Goal: Find specific page/section: Find specific page/section

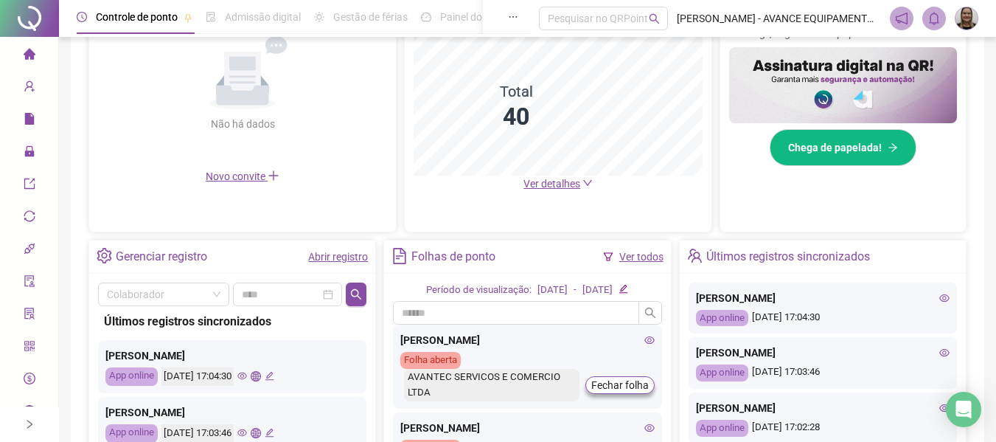
click at [939, 354] on icon "eye" at bounding box center [944, 352] width 10 height 7
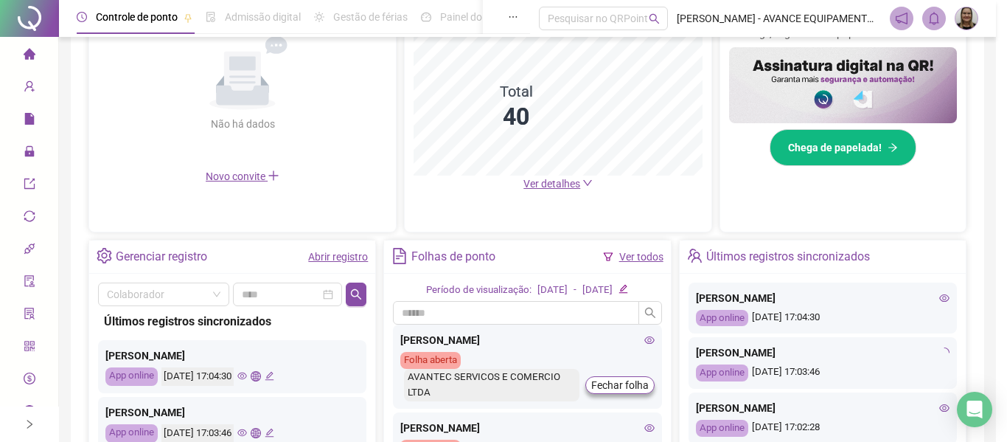
type input "**********"
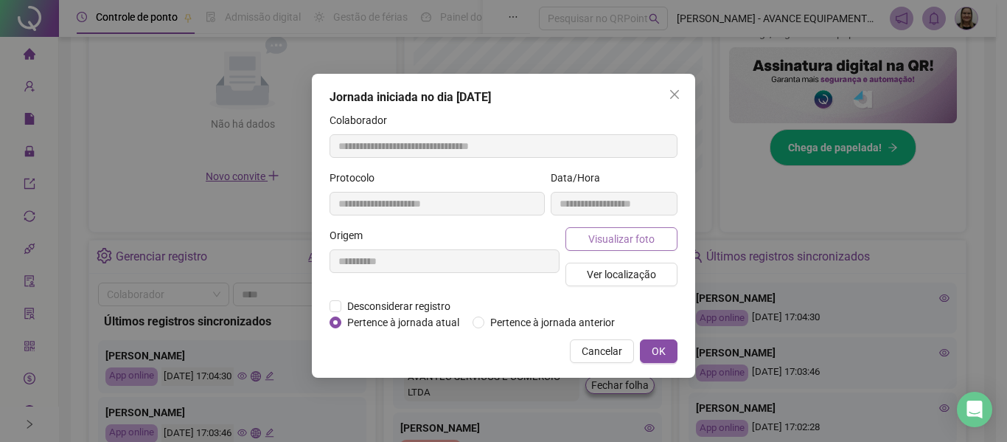
click at [583, 237] on button "Visualizar foto" at bounding box center [622, 239] width 112 height 24
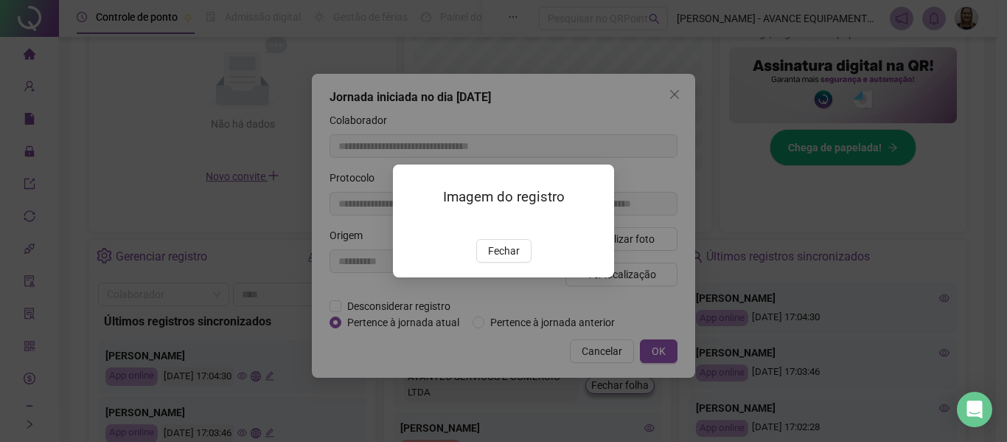
click at [411, 223] on img at bounding box center [411, 223] width 0 height 0
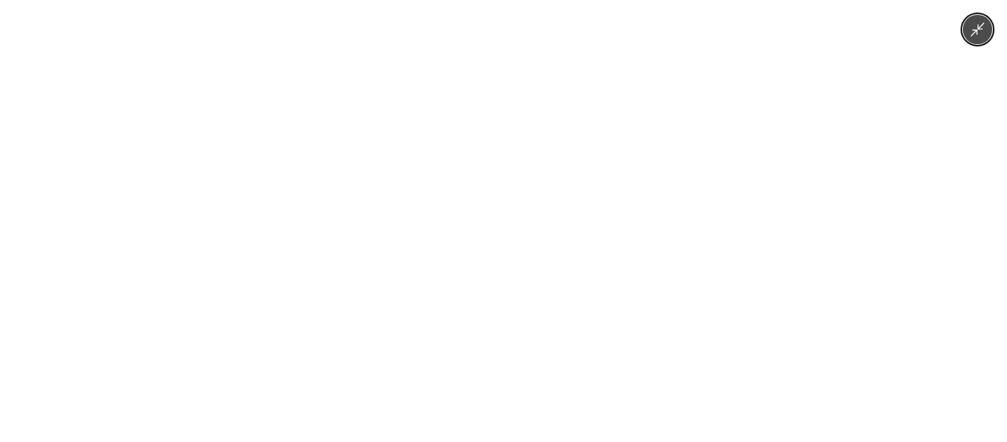
click at [807, 305] on div at bounding box center [503, 221] width 1007 height 442
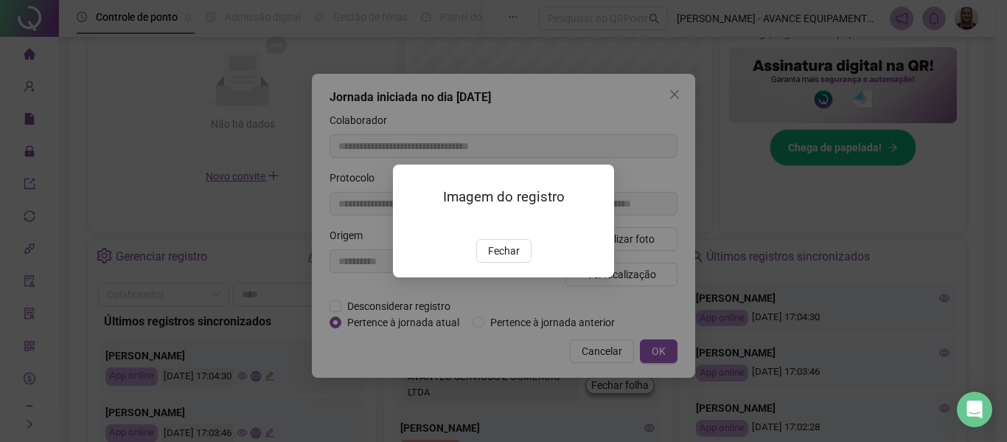
click at [483, 263] on button "Fechar" at bounding box center [503, 251] width 55 height 24
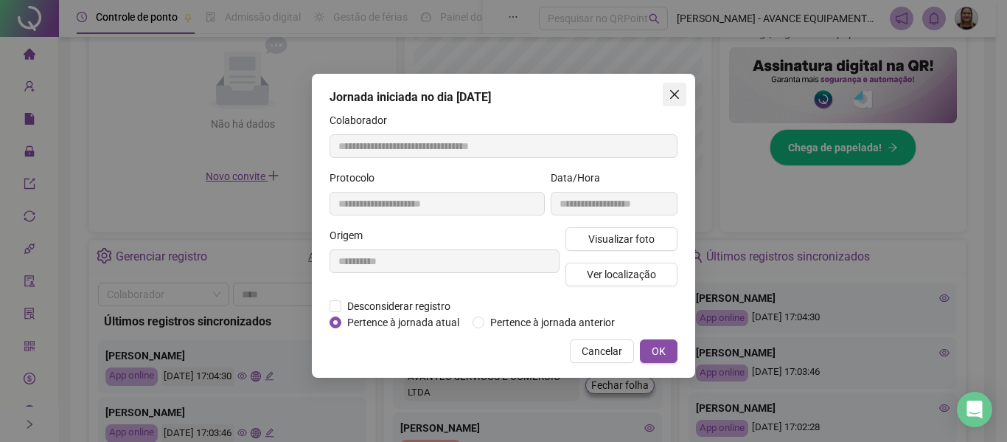
click at [675, 98] on icon "close" at bounding box center [675, 94] width 12 height 12
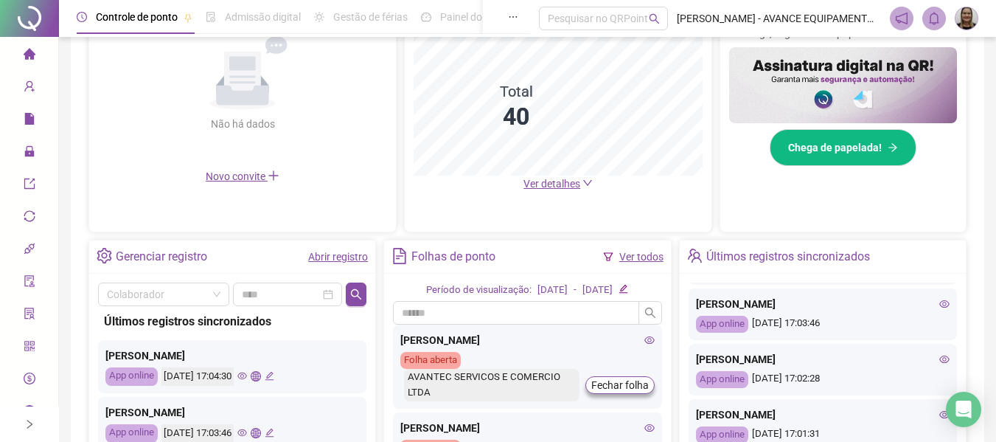
scroll to position [74, 0]
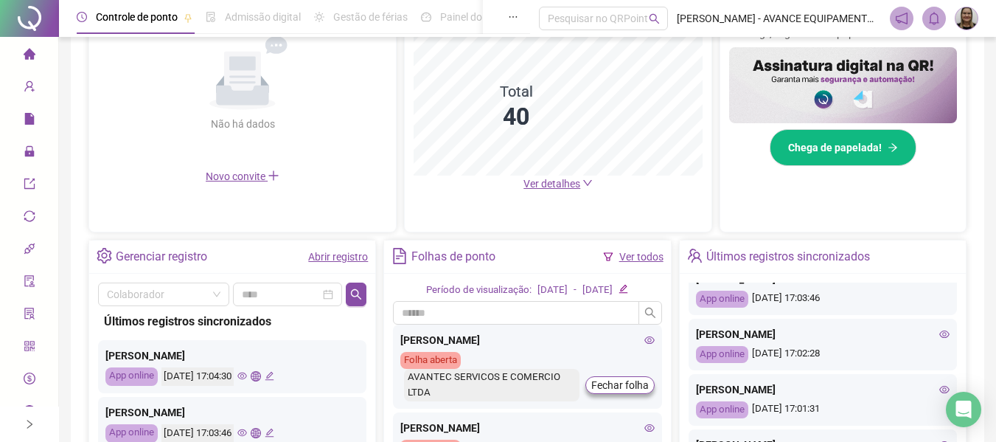
click at [939, 330] on div "VALMIRA DA SILVA OLIVEIRA MIRANDA App online 19/08/2025 17:02:28" at bounding box center [823, 345] width 268 height 52
click at [939, 331] on icon "eye" at bounding box center [944, 334] width 10 height 10
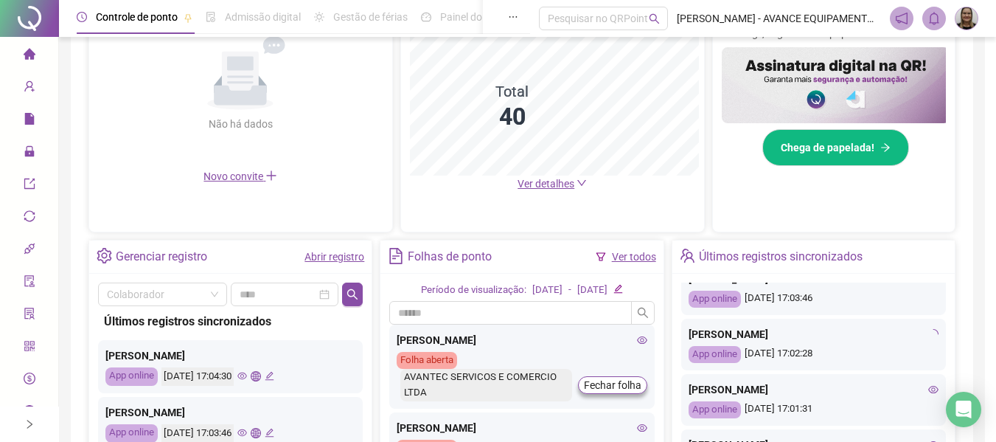
type input "**********"
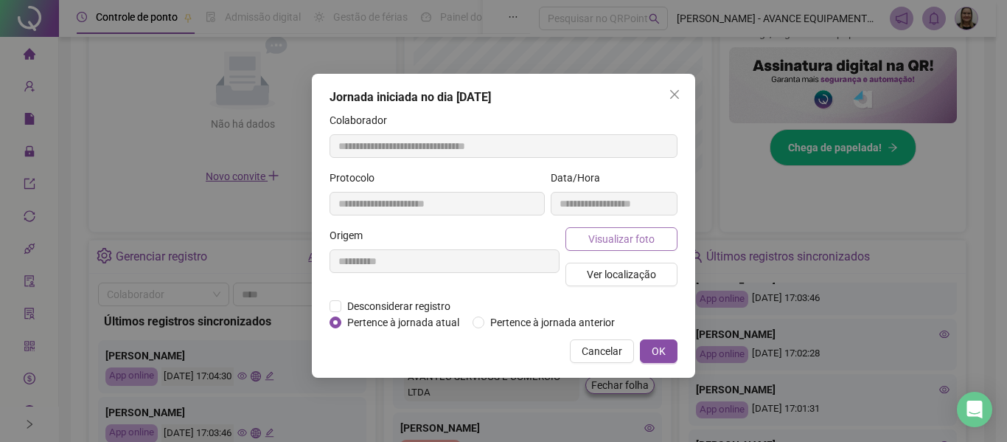
click at [645, 241] on span "Visualizar foto" at bounding box center [621, 239] width 66 height 16
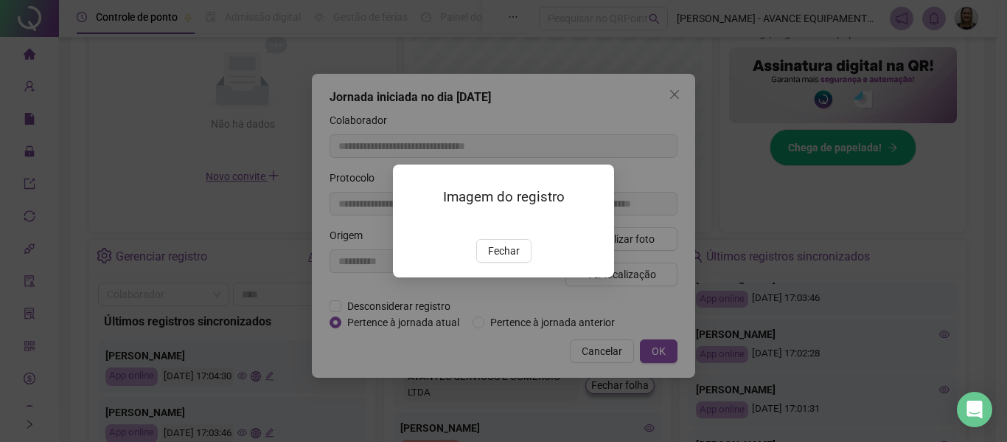
click at [411, 223] on img at bounding box center [411, 223] width 0 height 0
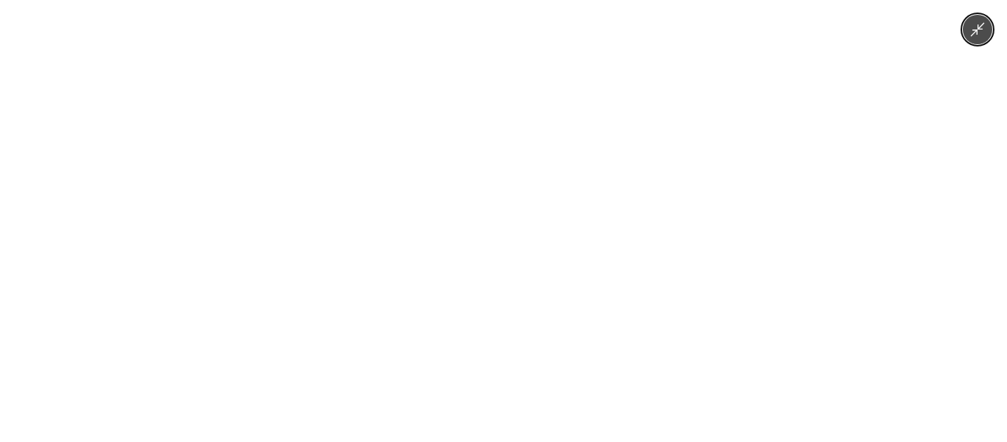
click at [759, 248] on div at bounding box center [503, 221] width 1007 height 442
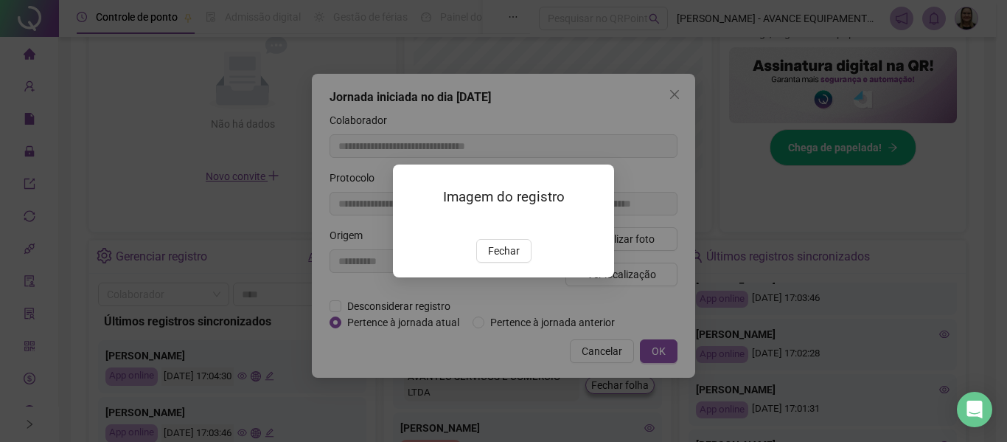
drag, startPoint x: 506, startPoint y: 337, endPoint x: 510, endPoint y: 327, distance: 10.3
click at [507, 259] on span "Fechar" at bounding box center [504, 251] width 32 height 16
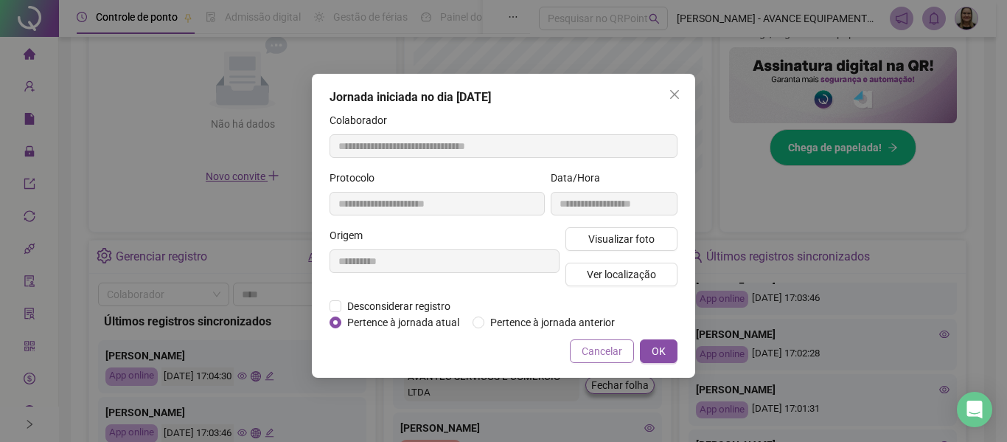
click at [604, 341] on button "Cancelar" at bounding box center [602, 351] width 64 height 24
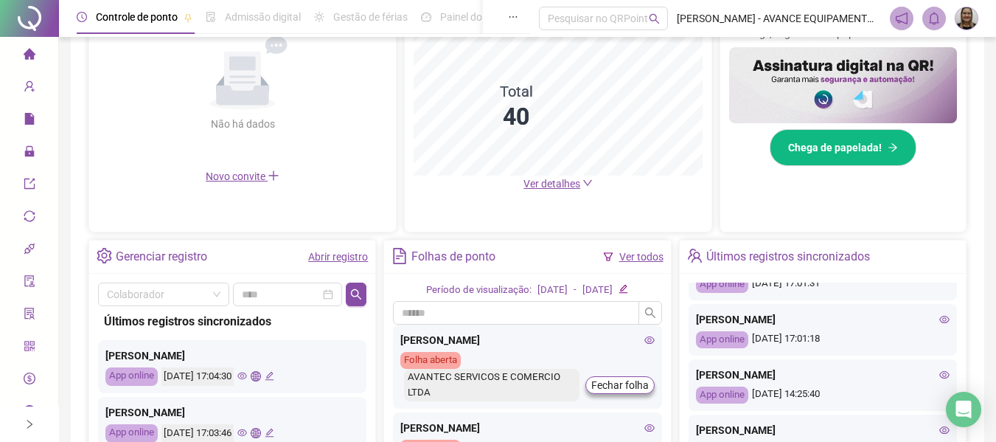
scroll to position [221, 0]
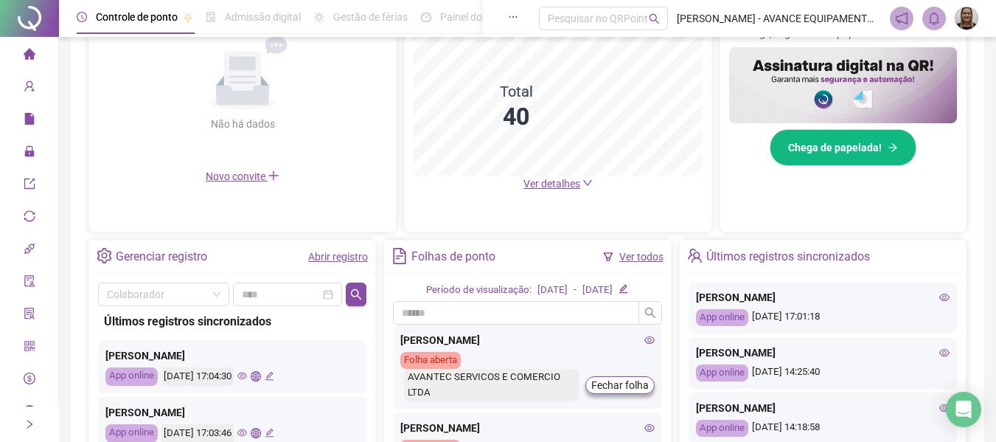
click at [939, 349] on icon "eye" at bounding box center [944, 352] width 10 height 10
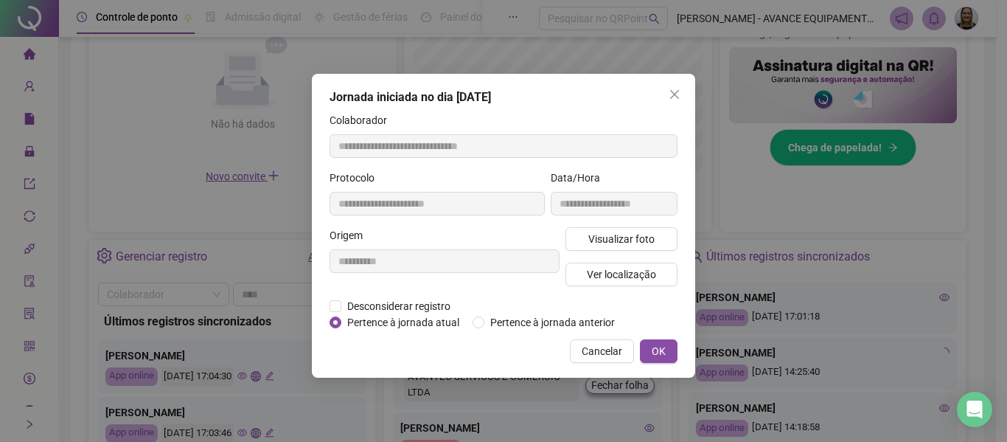
type input "**********"
click at [624, 240] on span "Visualizar foto" at bounding box center [621, 239] width 66 height 16
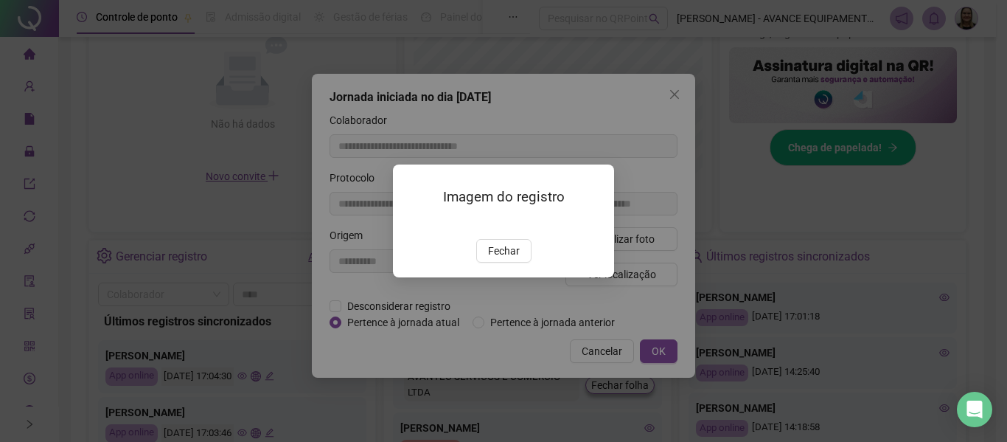
click at [411, 223] on img at bounding box center [411, 223] width 0 height 0
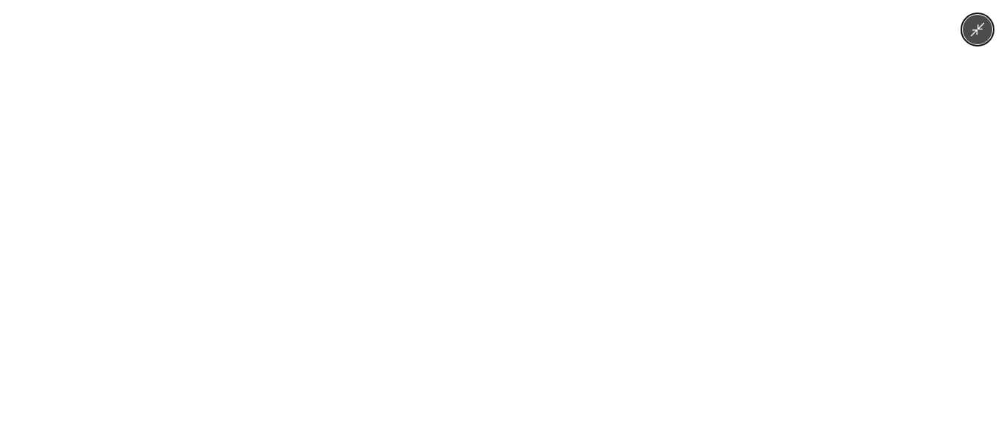
click at [732, 315] on div at bounding box center [503, 221] width 1007 height 442
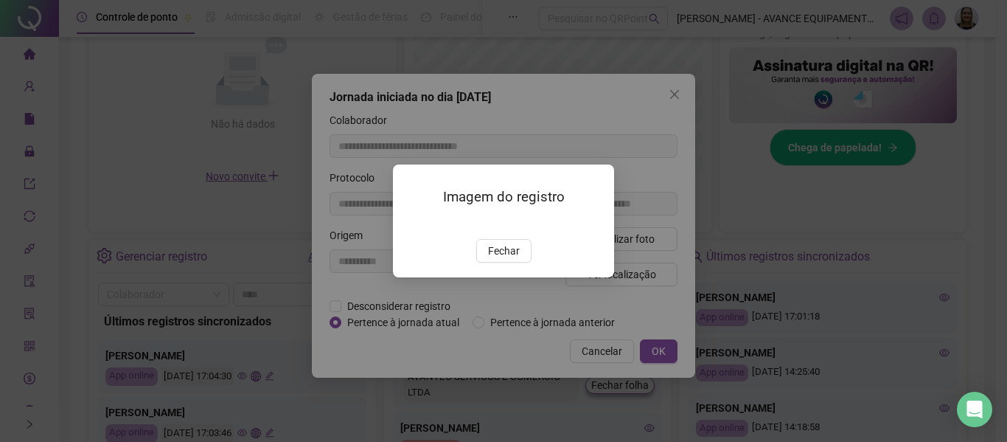
click at [501, 259] on span "Fechar" at bounding box center [504, 251] width 32 height 16
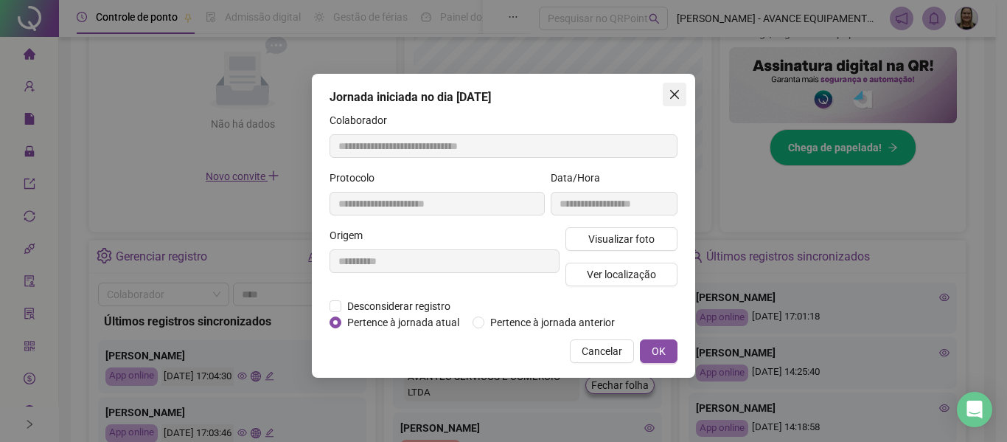
click at [670, 92] on icon "close" at bounding box center [675, 94] width 12 height 12
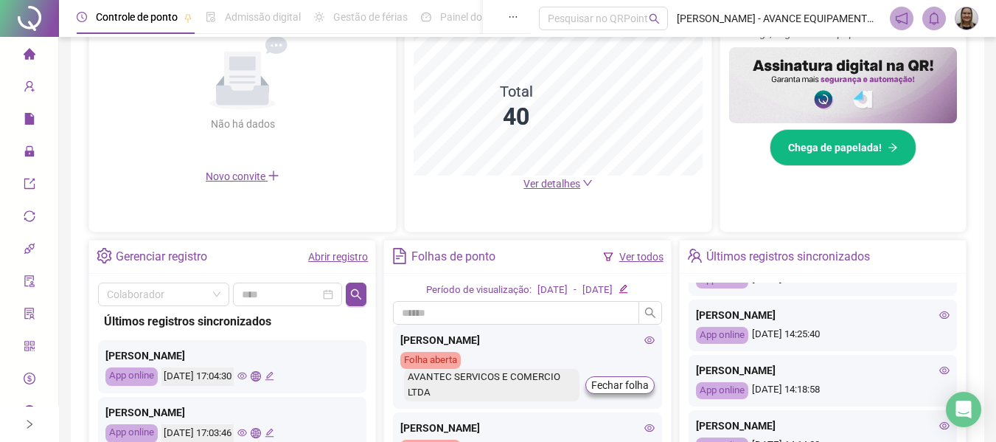
scroll to position [295, 0]
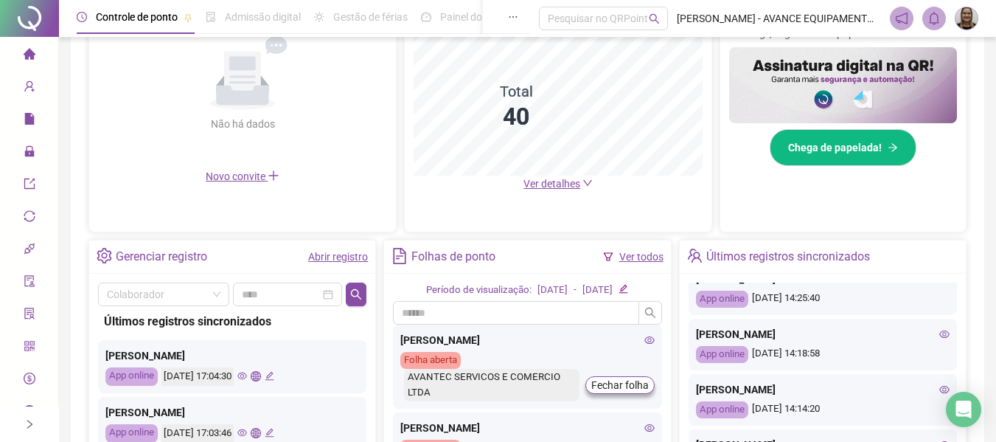
click at [939, 330] on icon "eye" at bounding box center [944, 334] width 10 height 10
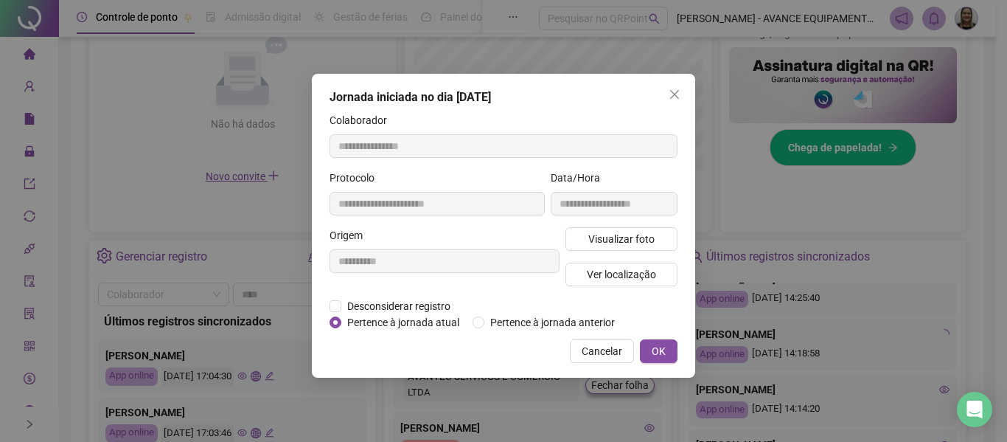
type input "**********"
click at [608, 244] on span "Visualizar foto" at bounding box center [621, 239] width 66 height 16
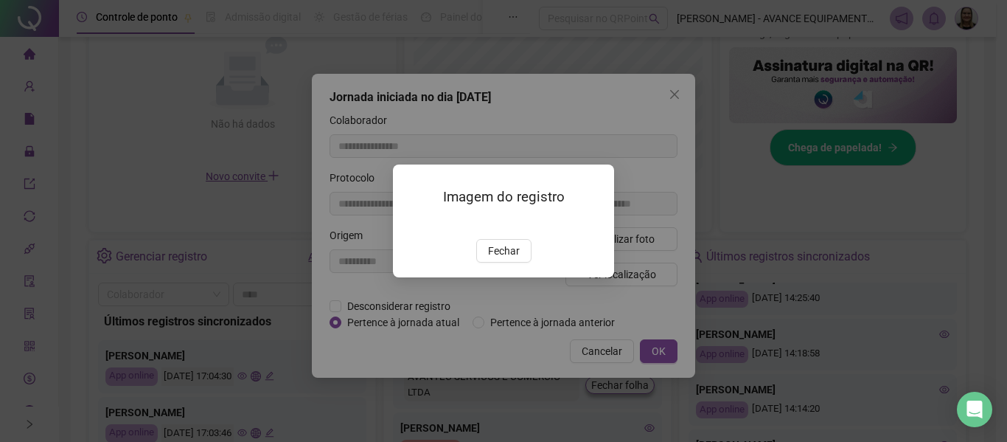
click at [411, 223] on img at bounding box center [411, 223] width 0 height 0
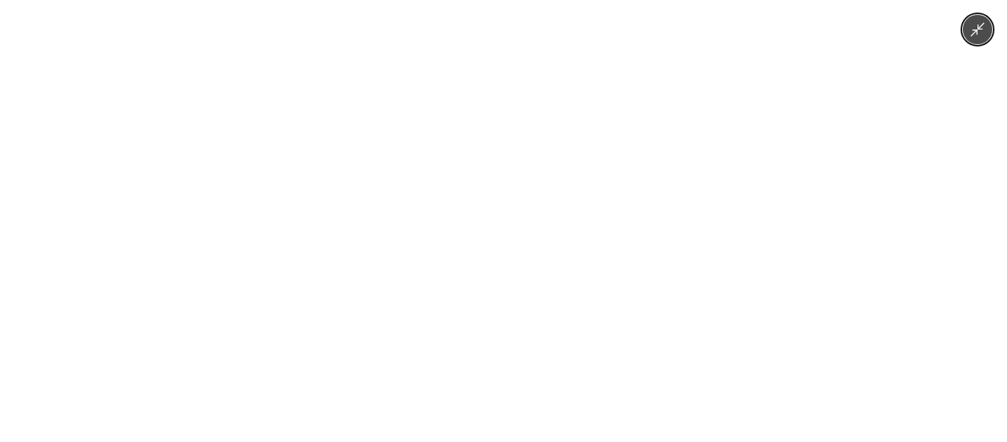
click at [726, 163] on div at bounding box center [503, 221] width 1007 height 442
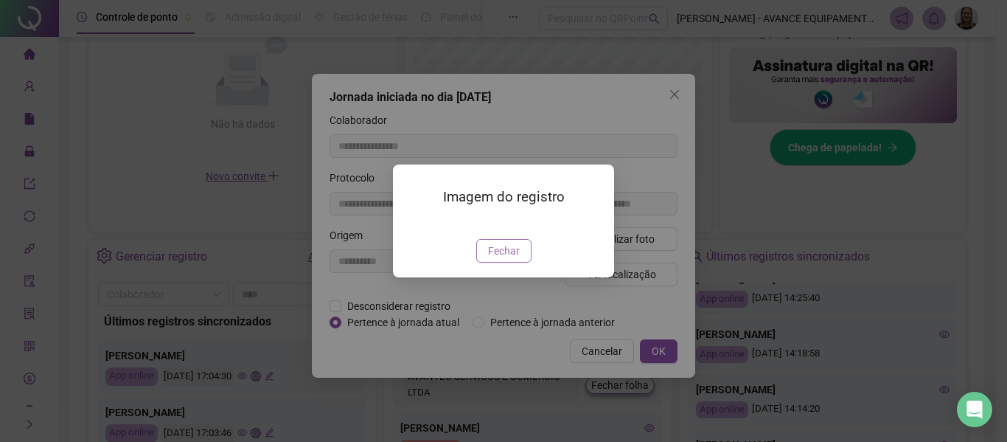
click at [508, 259] on span "Fechar" at bounding box center [504, 251] width 32 height 16
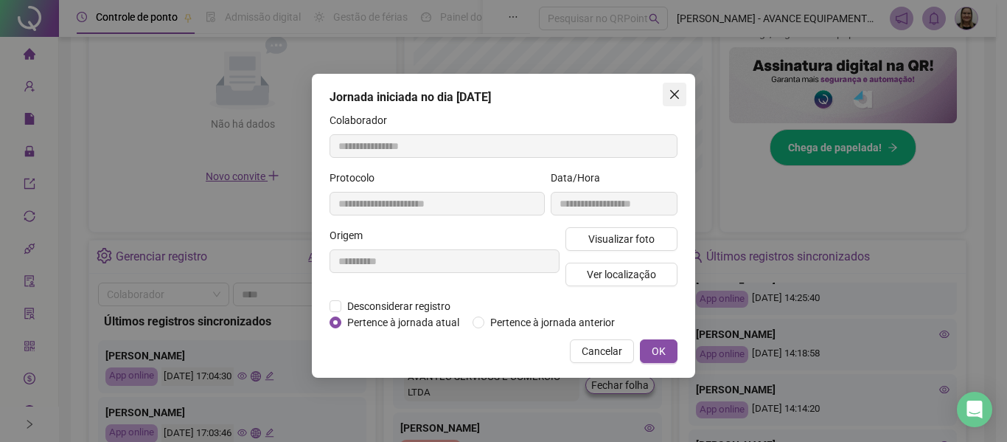
click at [670, 88] on button "Close" at bounding box center [675, 95] width 24 height 24
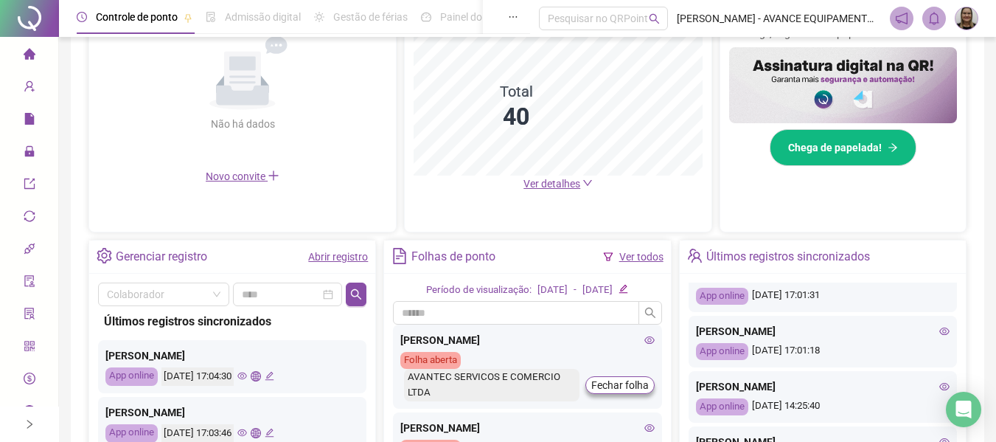
scroll to position [147, 0]
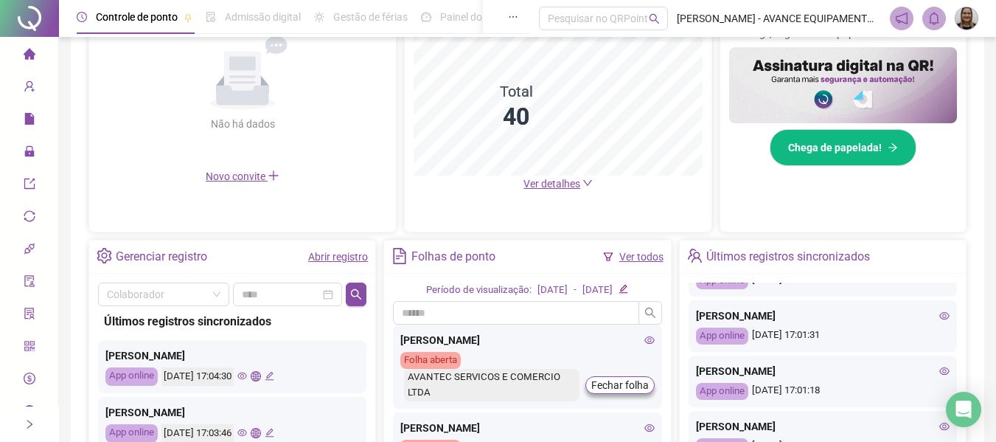
click at [939, 312] on icon "eye" at bounding box center [944, 315] width 10 height 10
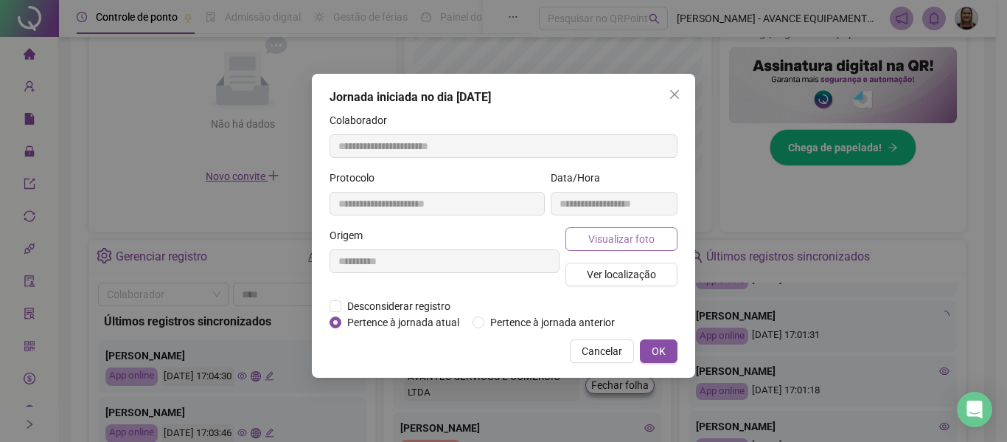
type input "**********"
click at [610, 236] on span "Visualizar foto" at bounding box center [621, 239] width 66 height 16
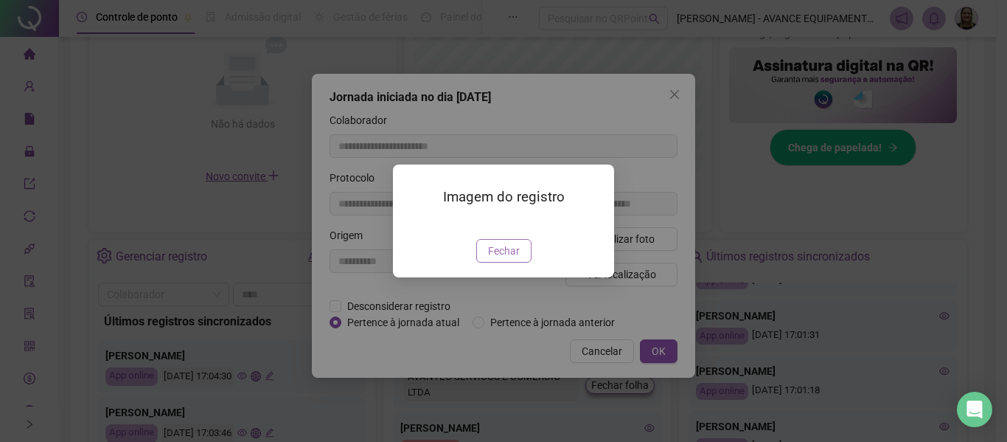
click at [499, 259] on span "Fechar" at bounding box center [504, 251] width 32 height 16
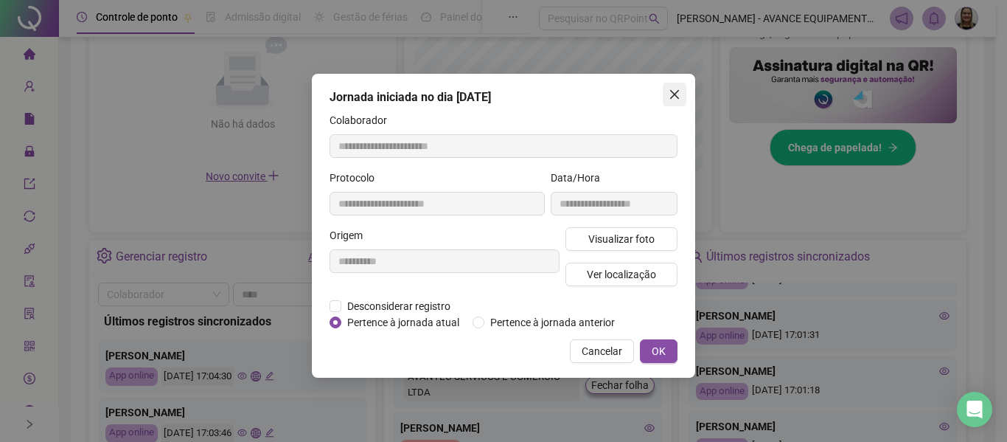
click at [675, 95] on icon "close" at bounding box center [674, 94] width 9 height 9
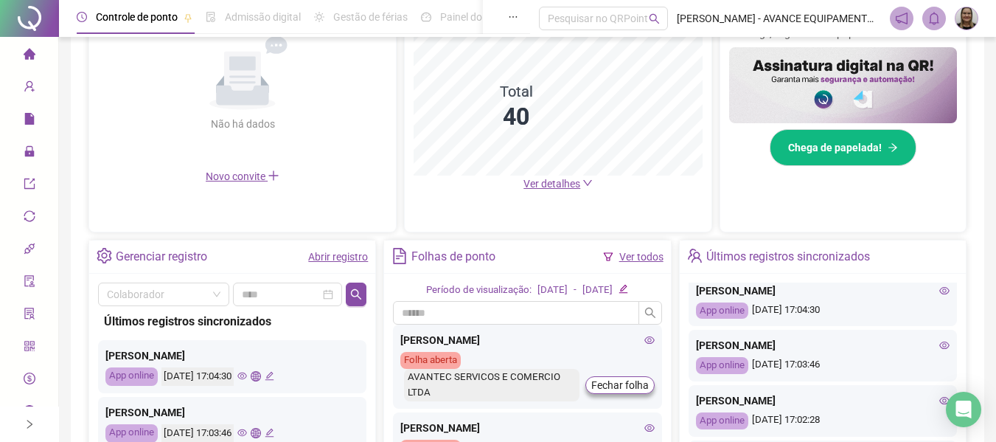
scroll to position [0, 0]
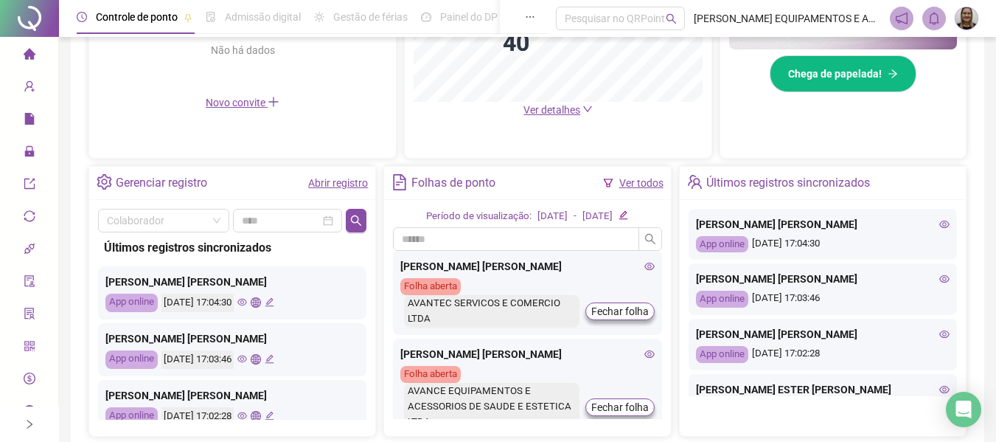
scroll to position [74, 0]
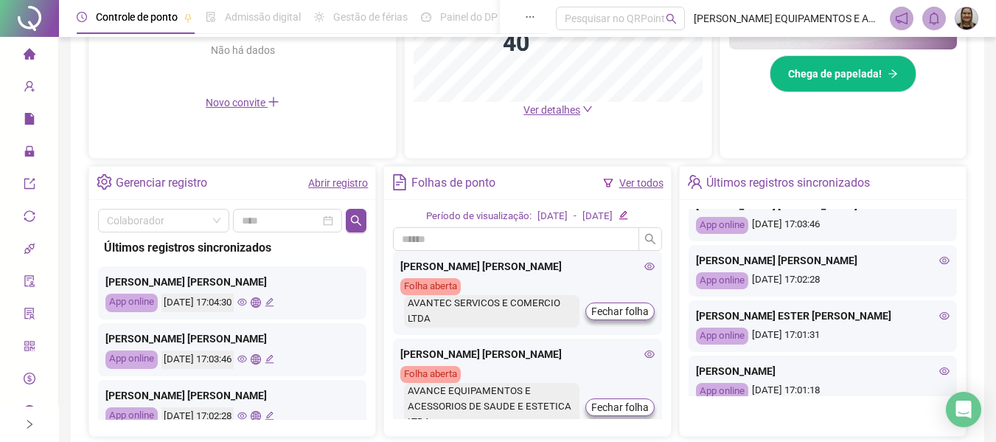
click at [939, 316] on icon "eye" at bounding box center [944, 315] width 10 height 10
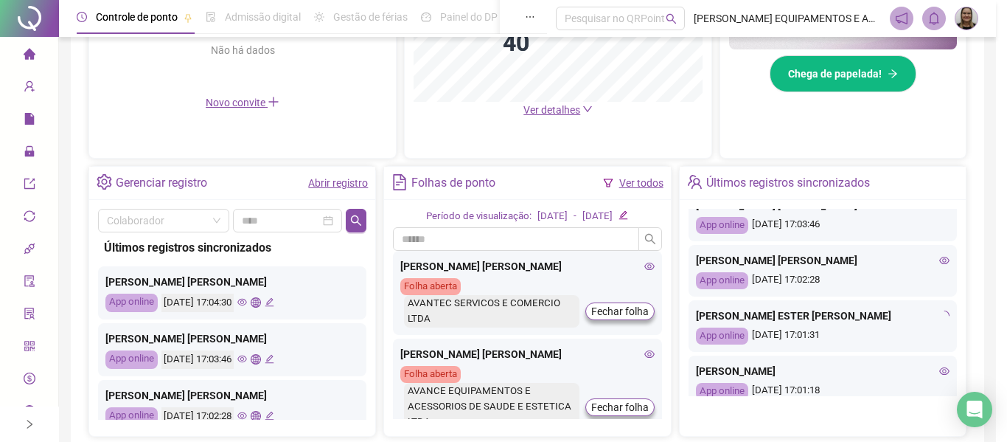
type input "**********"
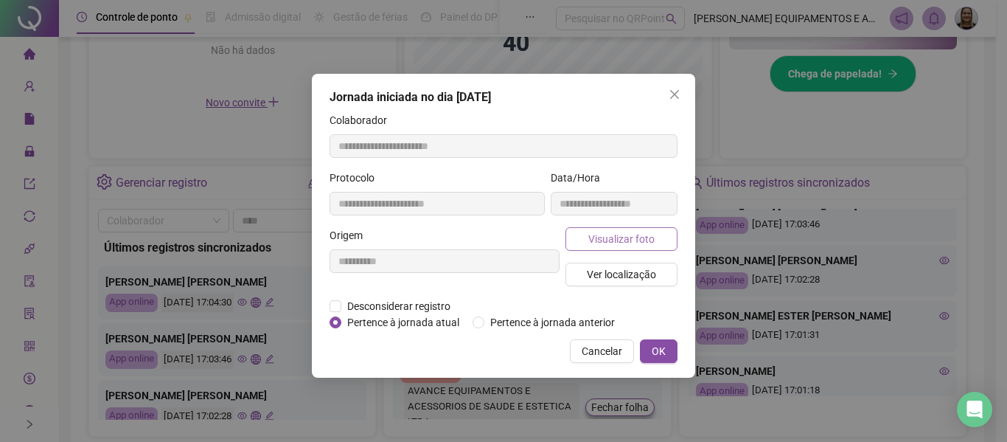
click at [653, 234] on span "Visualizar foto" at bounding box center [621, 239] width 66 height 16
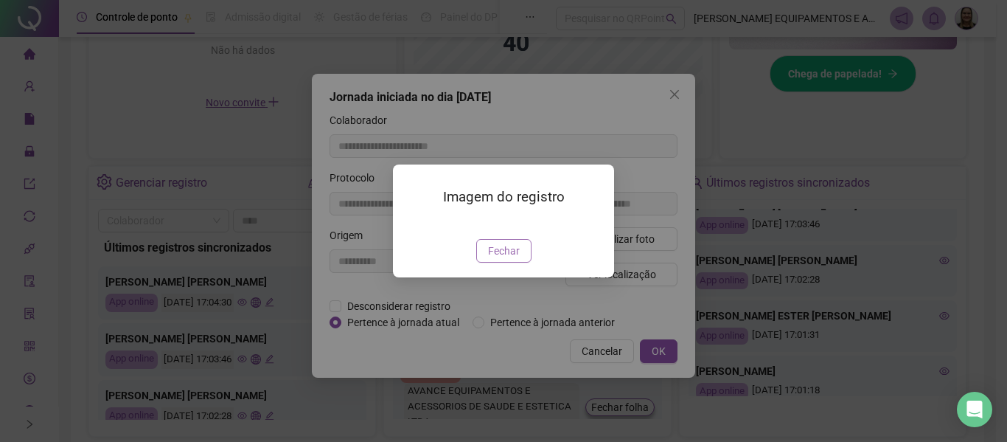
click at [515, 259] on span "Fechar" at bounding box center [504, 251] width 32 height 16
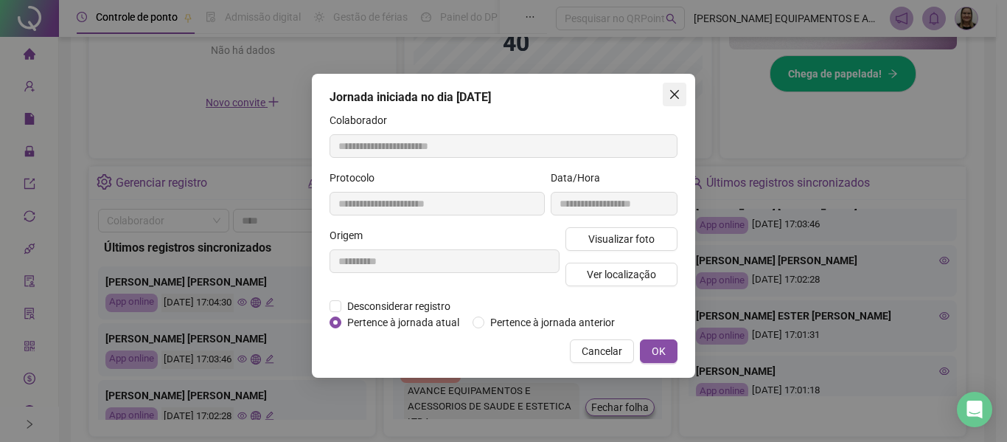
click at [673, 94] on icon "close" at bounding box center [675, 94] width 12 height 12
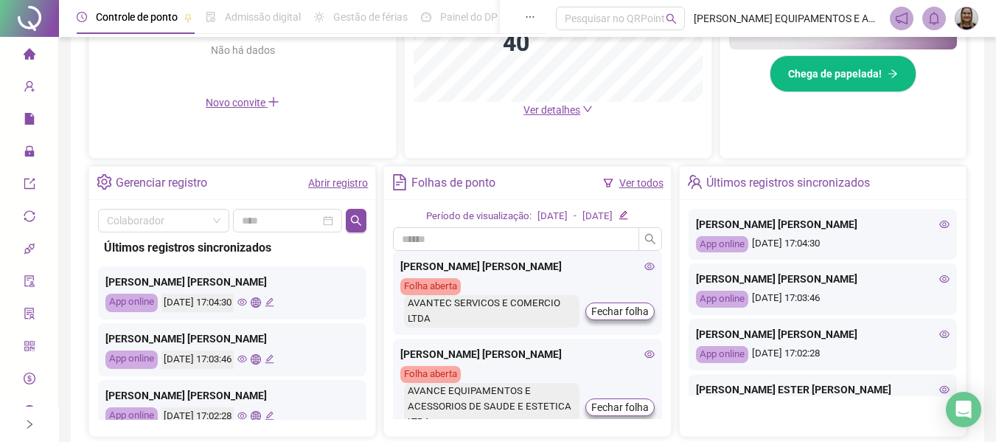
scroll to position [147, 0]
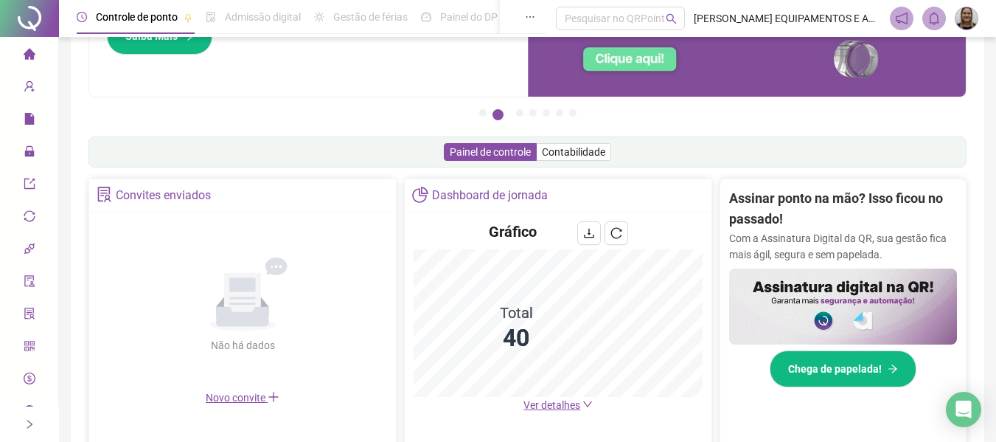
click at [24, 51] on icon "home" at bounding box center [30, 54] width 12 height 12
